Goal: Information Seeking & Learning: Find specific fact

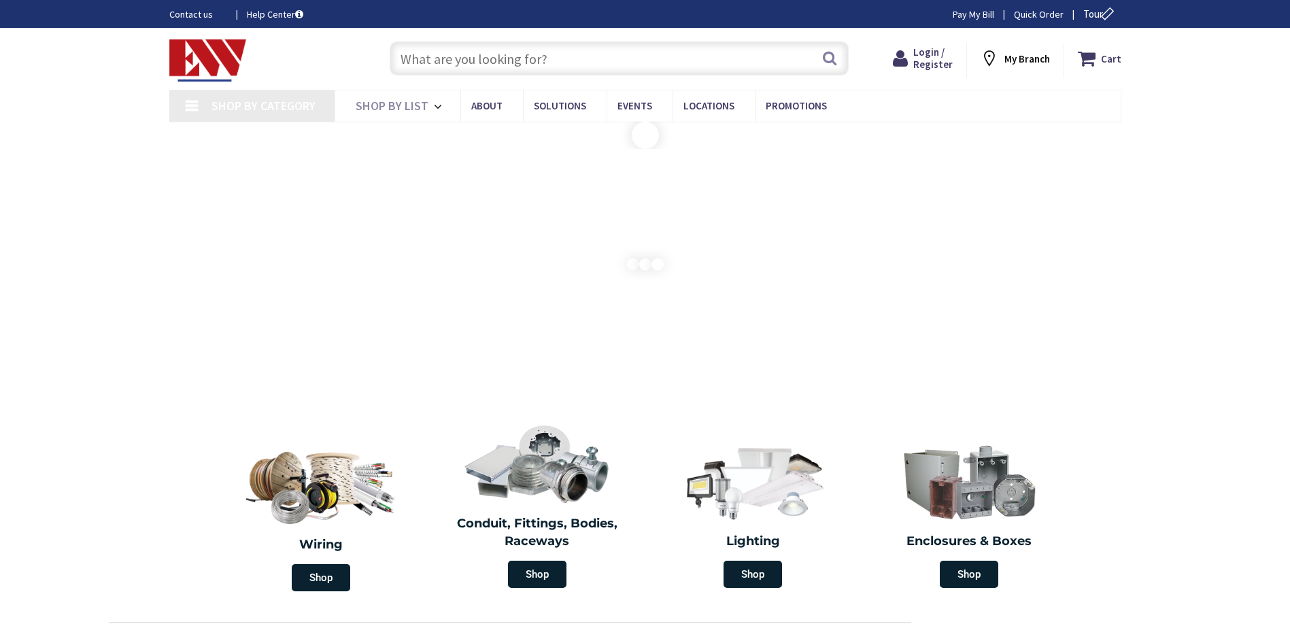
click at [433, 57] on input "text" at bounding box center [619, 58] width 459 height 34
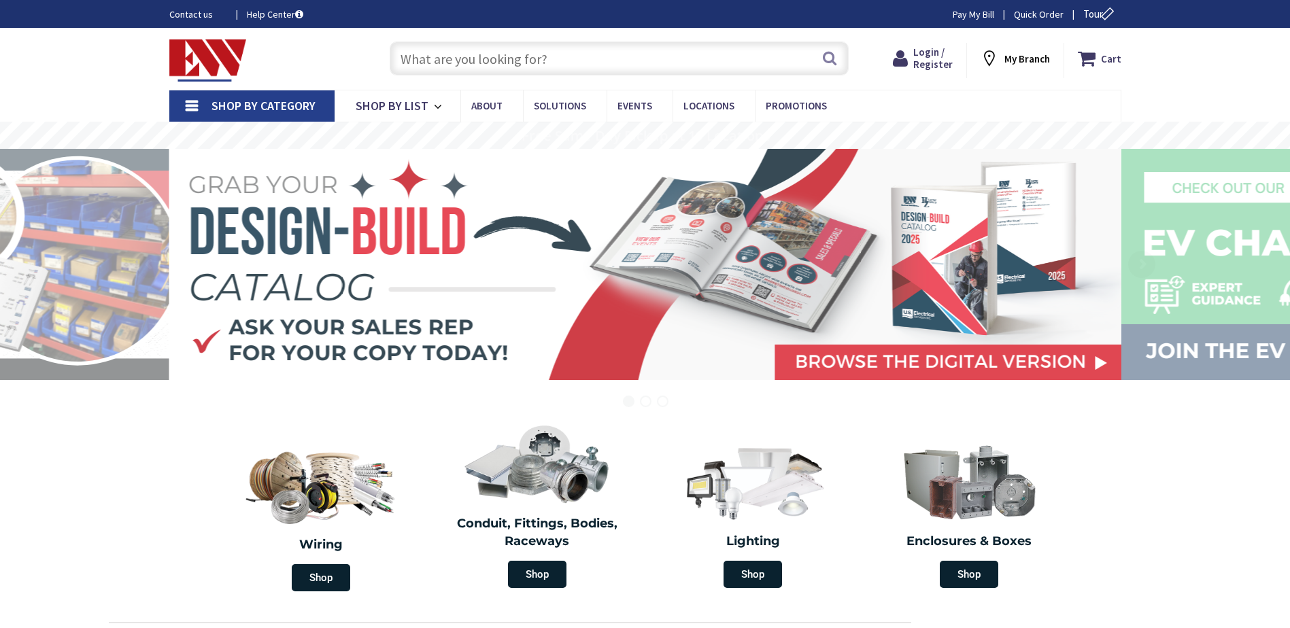
paste input "RR81530W/V2"
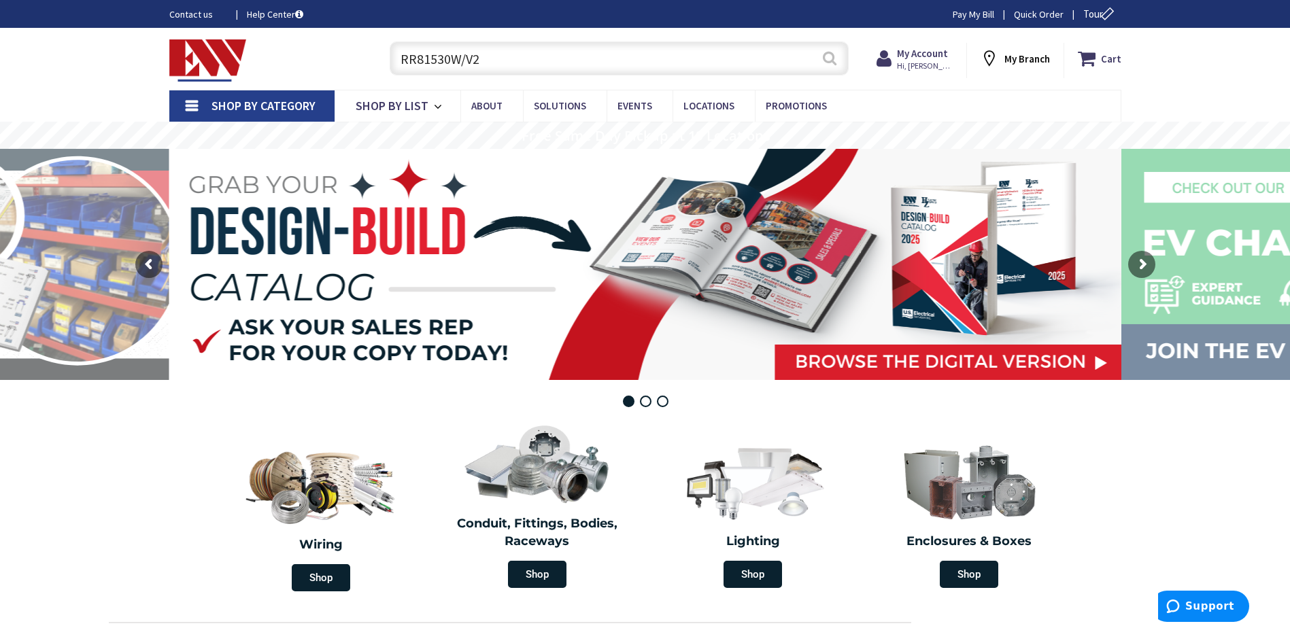
type input "RR81530W/V2"
click at [831, 63] on button "Search" at bounding box center [830, 58] width 18 height 31
